Goal: Information Seeking & Learning: Learn about a topic

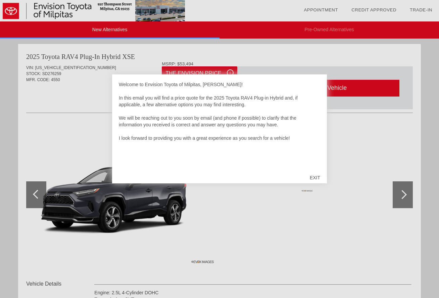
click at [318, 177] on div "EXIT" at bounding box center [315, 178] width 24 height 20
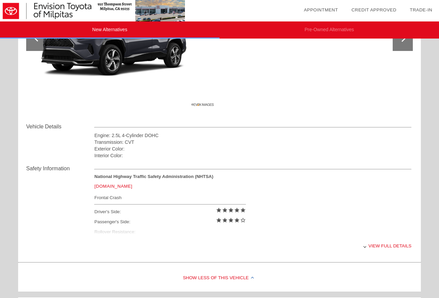
scroll to position [158, 0]
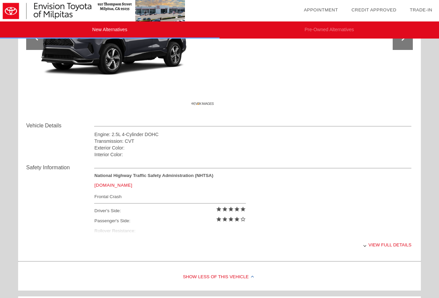
click at [366, 246] on div at bounding box center [364, 245] width 3 height 3
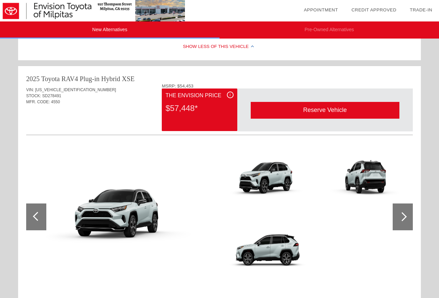
scroll to position [349, 0]
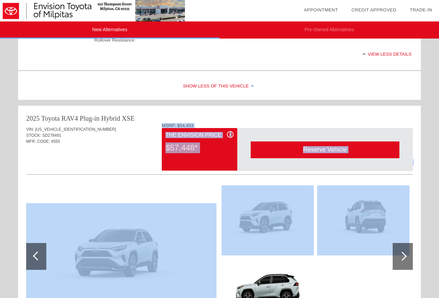
drag, startPoint x: 439, startPoint y: 144, endPoint x: 440, endPoint y: 172, distance: 28.6
click at [439, 172] on html "New Alternatives Pre-Owned Alternatives date_range Appointment check_box Credit…" at bounding box center [219, 67] width 439 height 832
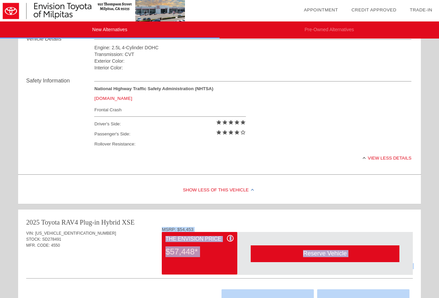
scroll to position [268, 0]
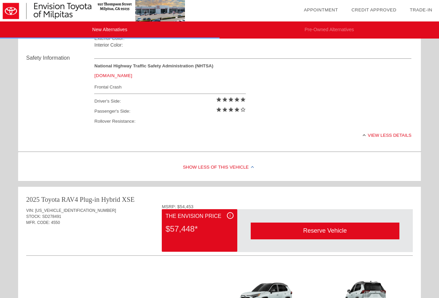
click at [349, 181] on div "Show Less of this Vehicle" at bounding box center [219, 167] width 403 height 27
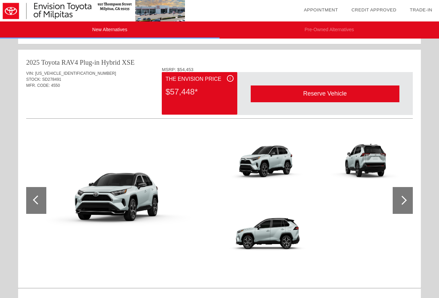
click at [229, 79] on div "i" at bounding box center [230, 78] width 7 height 7
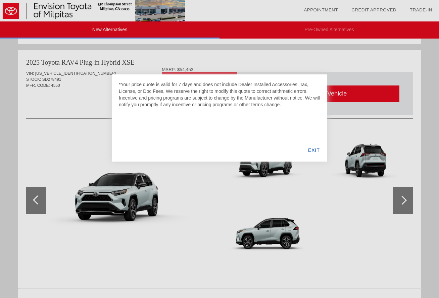
click at [316, 151] on div "EXIT" at bounding box center [314, 150] width 26 height 23
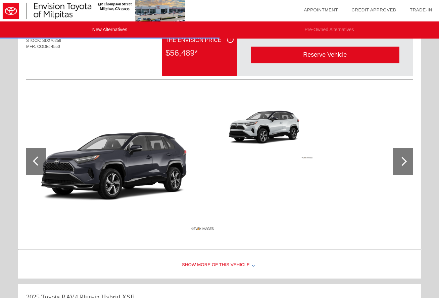
scroll to position [0, 0]
